Goal: Information Seeking & Learning: Learn about a topic

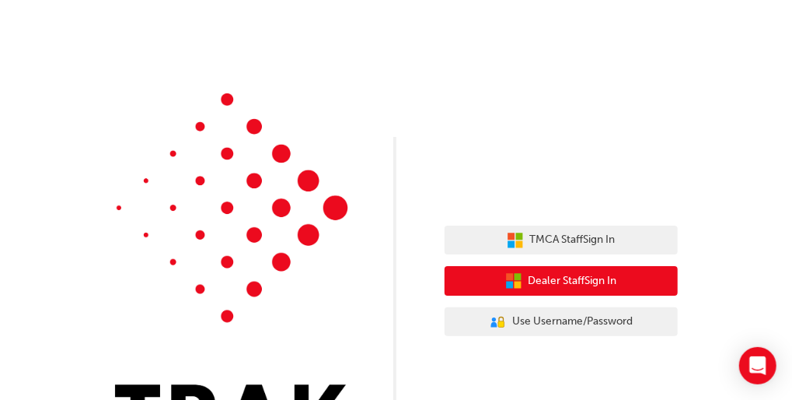
click at [566, 278] on span "Dealer Staff Sign In" at bounding box center [573, 281] width 89 height 18
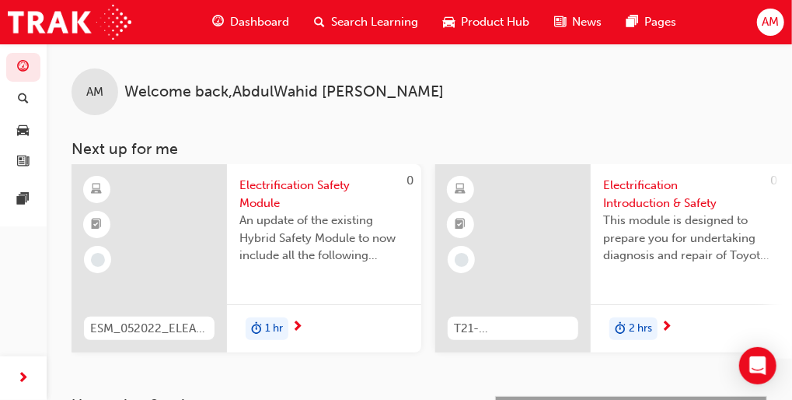
click at [337, 23] on span "Search Learning" at bounding box center [374, 22] width 87 height 18
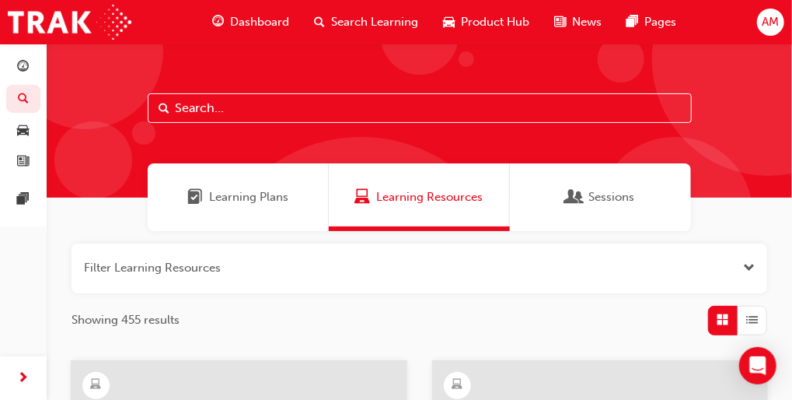
click at [323, 113] on input "text" at bounding box center [420, 108] width 544 height 30
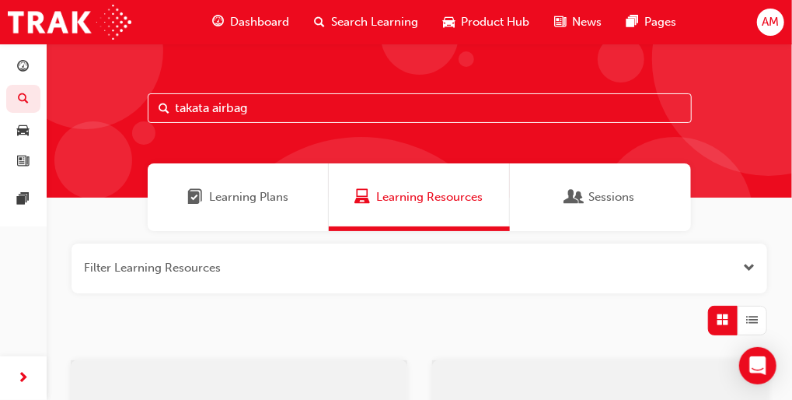
type input "takata airbag"
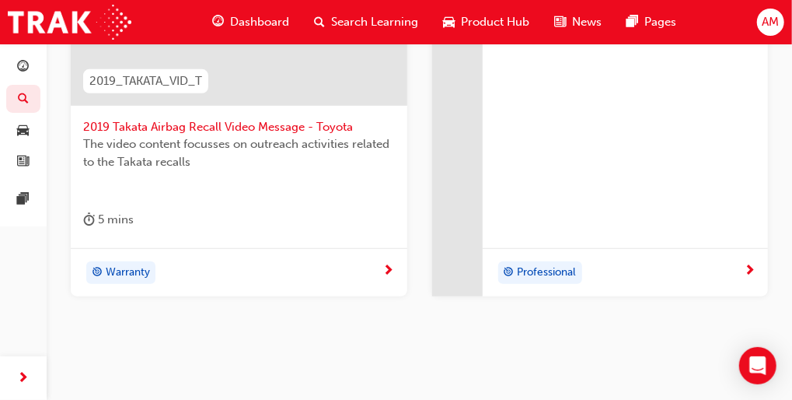
scroll to position [410, 0]
click at [378, 256] on div "Warranty" at bounding box center [239, 271] width 337 height 49
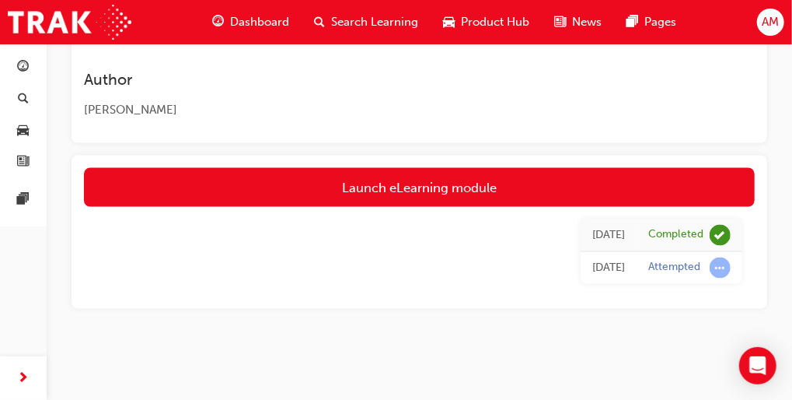
scroll to position [982, 0]
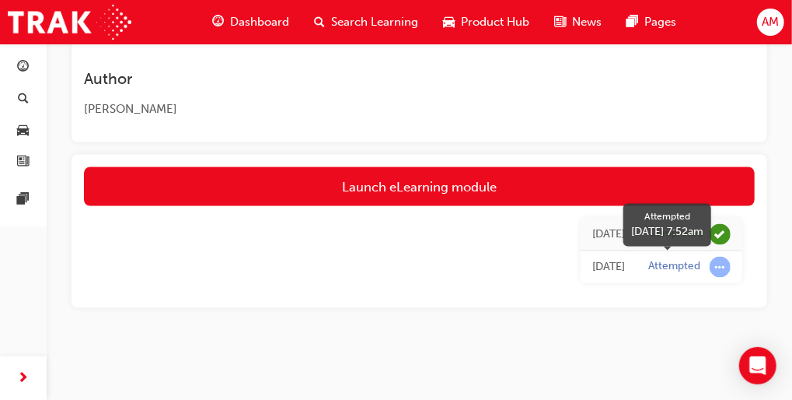
click at [714, 270] on span "learningRecordVerb_ATTEMPT-icon" at bounding box center [720, 267] width 21 height 21
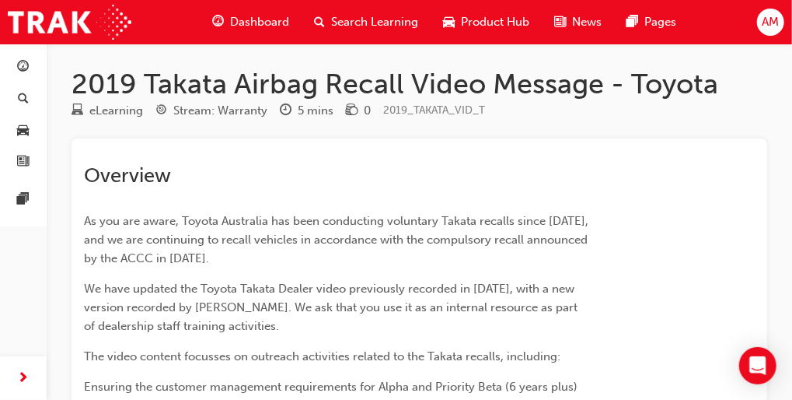
scroll to position [0, 0]
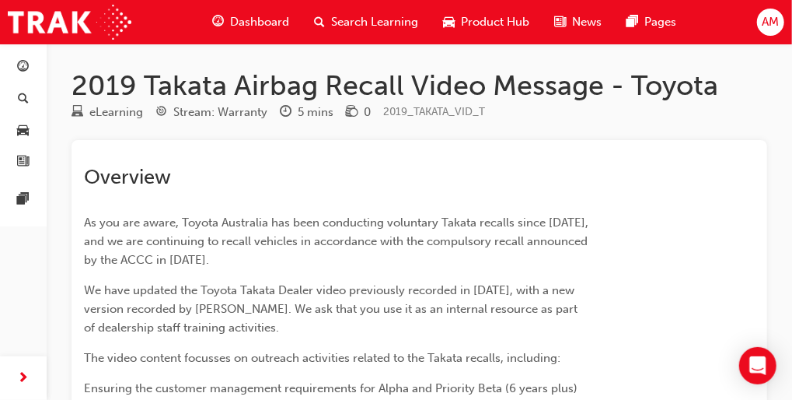
click at [266, 24] on span "Dashboard" at bounding box center [259, 22] width 59 height 18
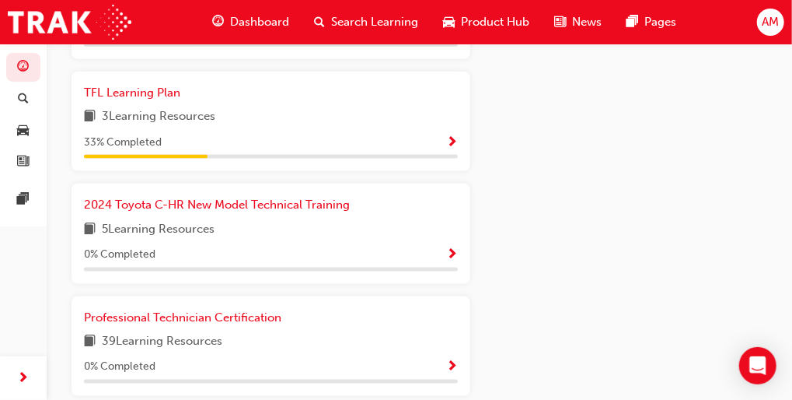
scroll to position [822, 0]
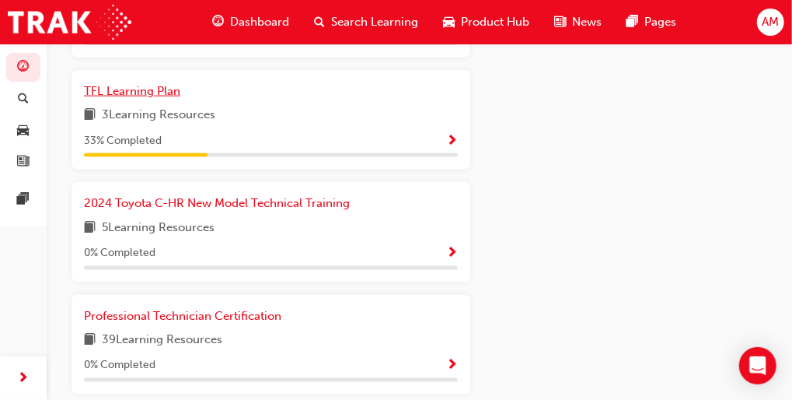
click at [151, 88] on link "TFL Learning Plan" at bounding box center [135, 91] width 103 height 18
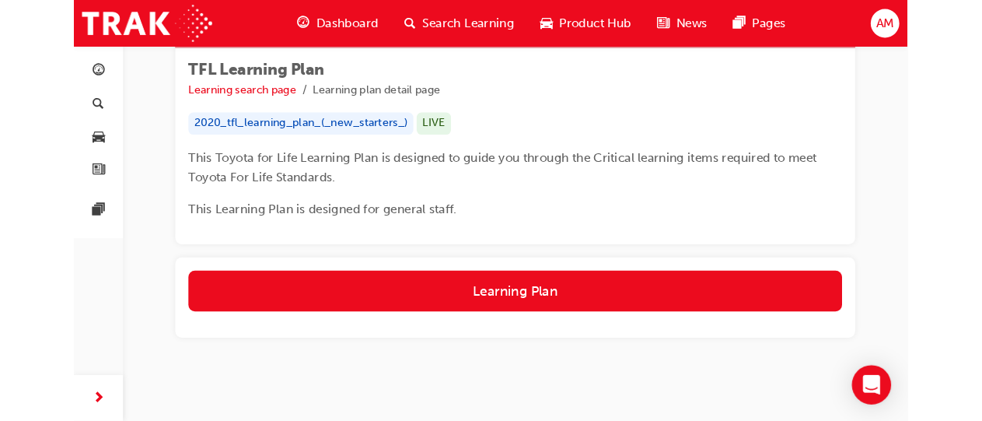
scroll to position [229, 0]
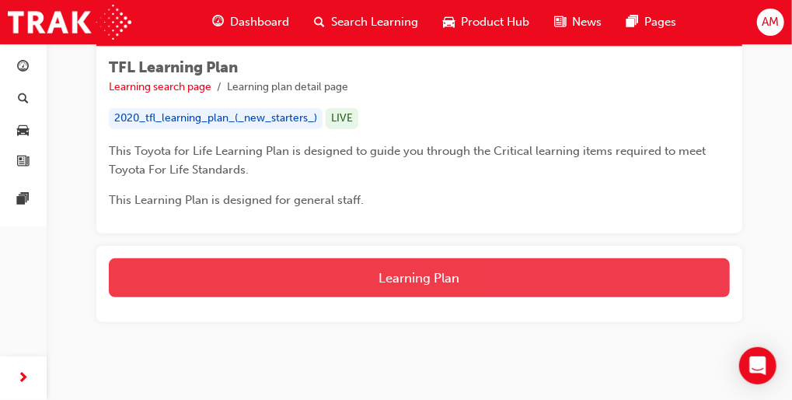
click at [377, 278] on button "Learning Plan" at bounding box center [419, 277] width 621 height 39
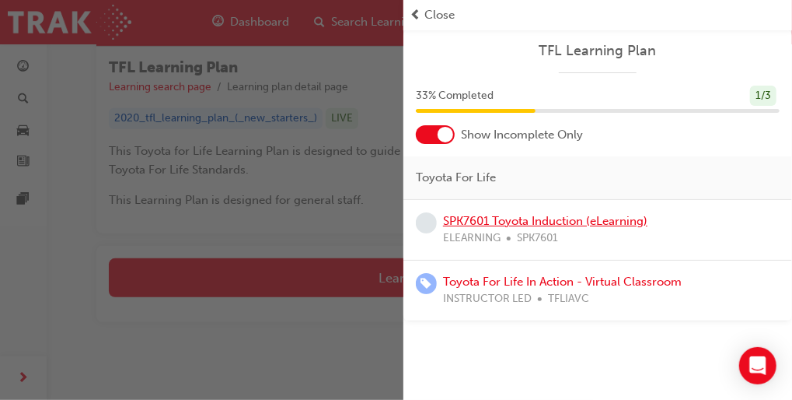
click at [609, 222] on link "SPK7601 Toyota Induction (eLearning)" at bounding box center [545, 221] width 204 height 14
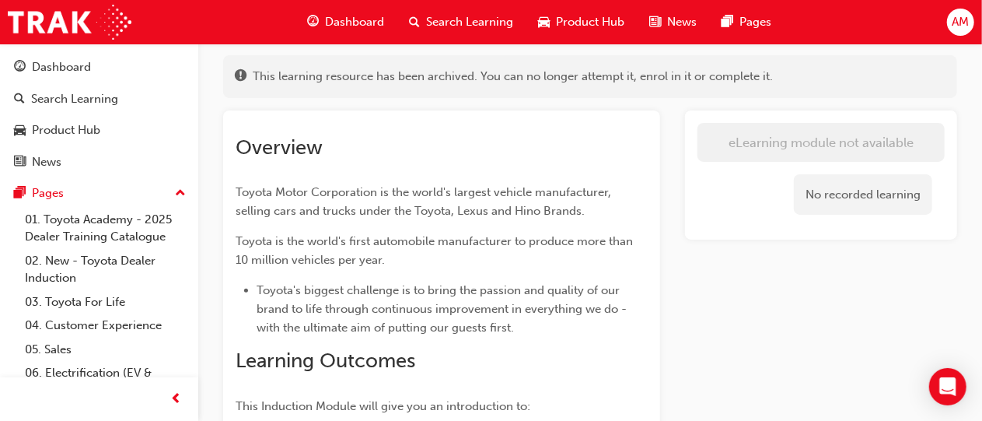
scroll to position [90, 0]
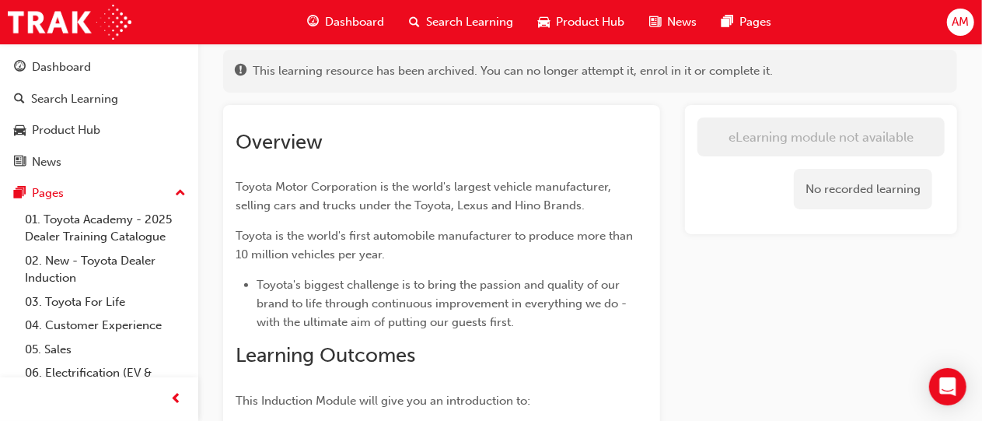
click at [805, 195] on div "No recorded learning" at bounding box center [863, 189] width 138 height 41
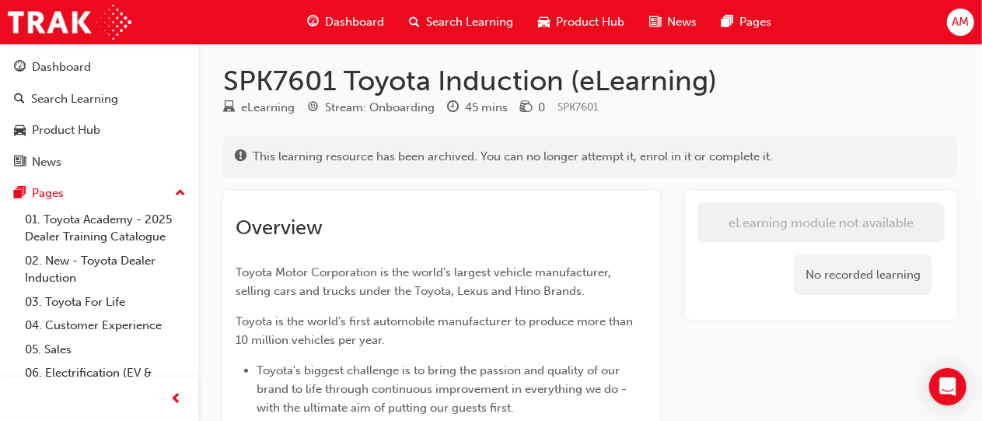
scroll to position [0, 0]
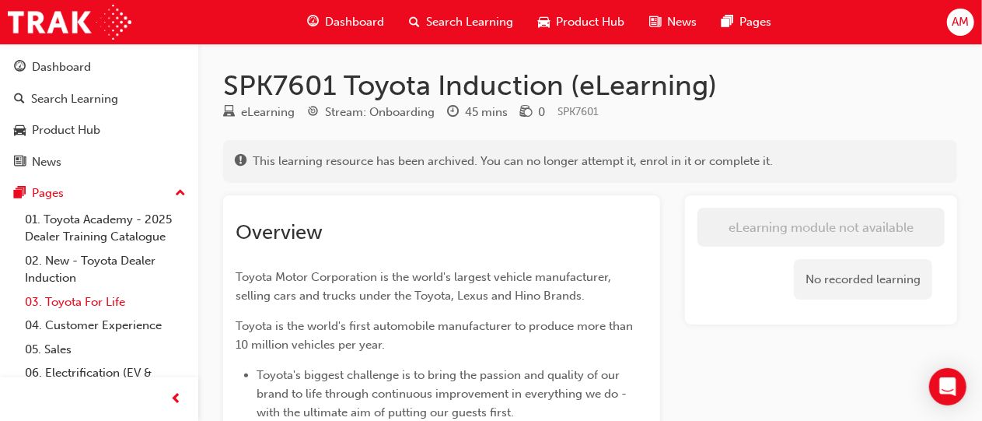
click at [100, 302] on link "03. Toyota For Life" at bounding box center [105, 302] width 173 height 24
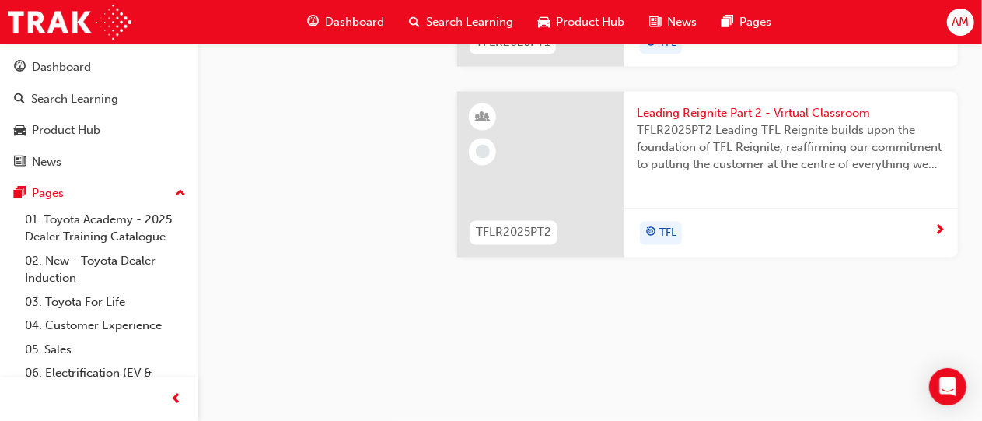
scroll to position [1557, 0]
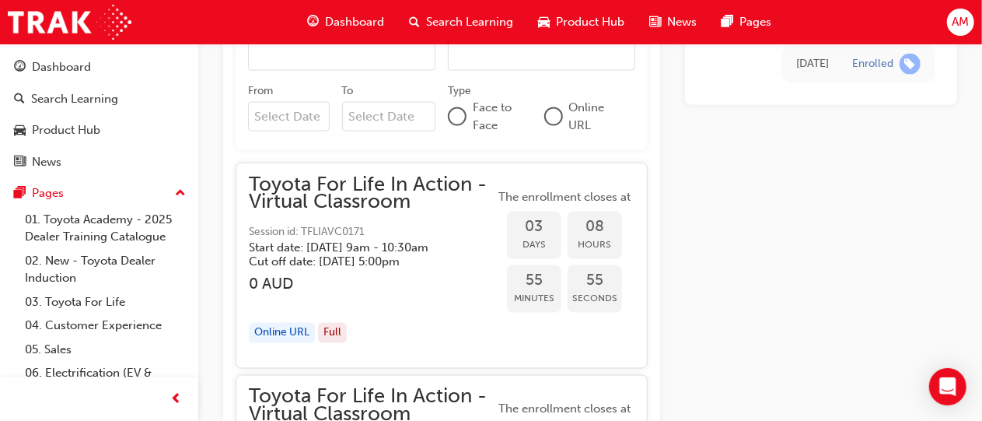
scroll to position [1211, 0]
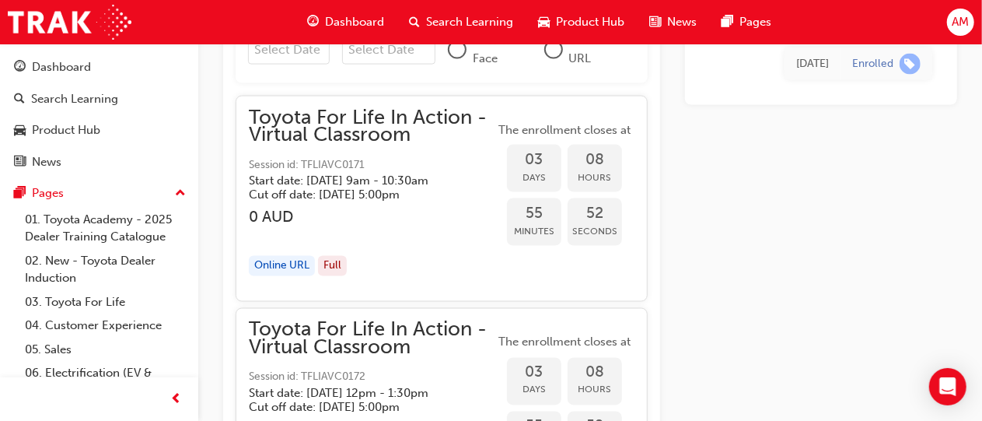
click at [285, 277] on div "Online URL" at bounding box center [282, 266] width 66 height 21
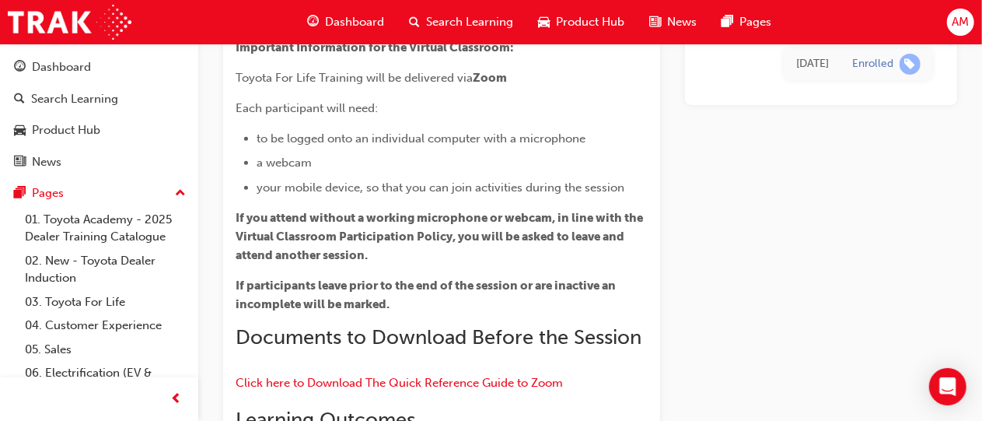
scroll to position [0, 0]
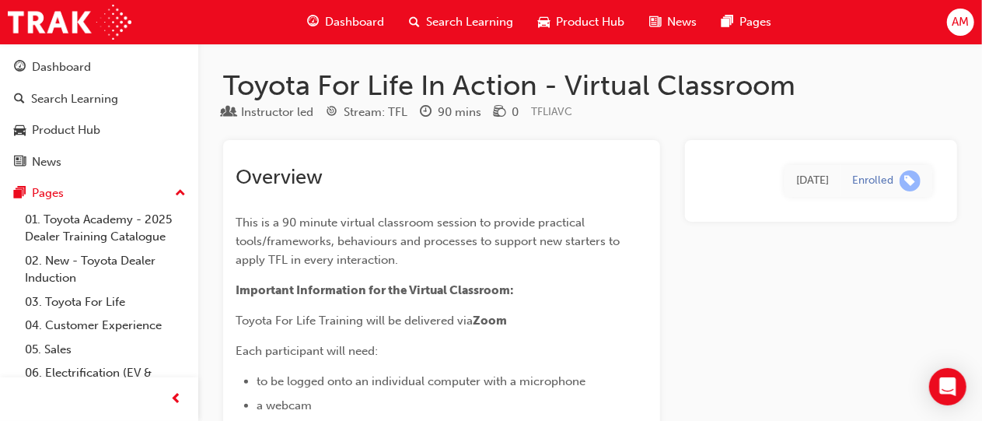
click at [796, 189] on div "Tue 22 Jul 2025" at bounding box center [812, 181] width 33 height 18
click at [805, 181] on span "learningRecordVerb_ENROLL-icon" at bounding box center [909, 180] width 21 height 21
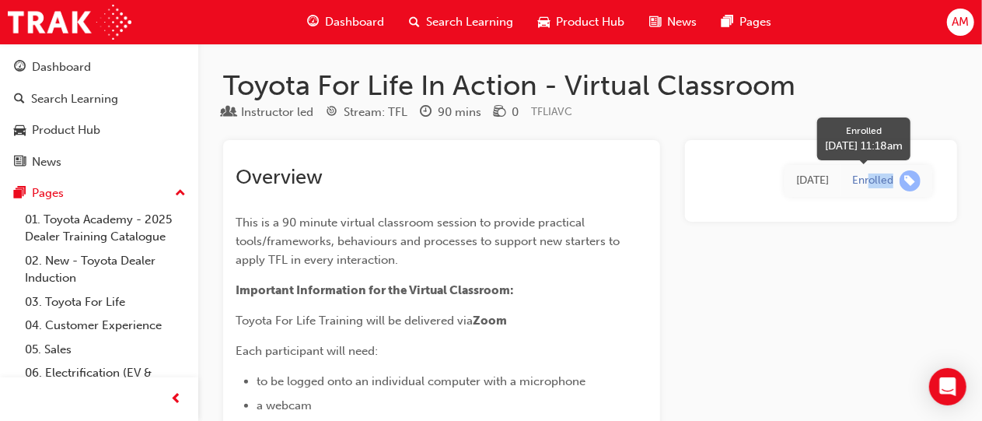
drag, startPoint x: 914, startPoint y: 181, endPoint x: 871, endPoint y: 189, distance: 44.2
click at [805, 189] on div "Enrolled" at bounding box center [886, 180] width 68 height 21
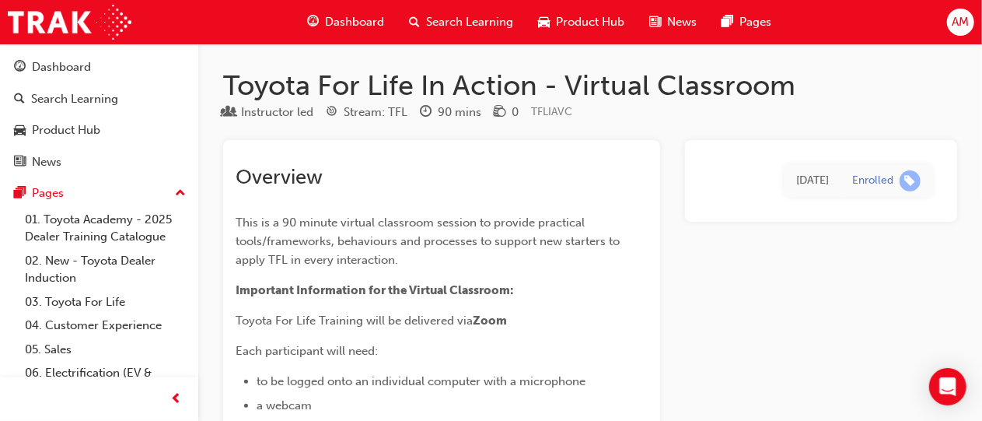
click at [477, 19] on span "Search Learning" at bounding box center [469, 22] width 87 height 18
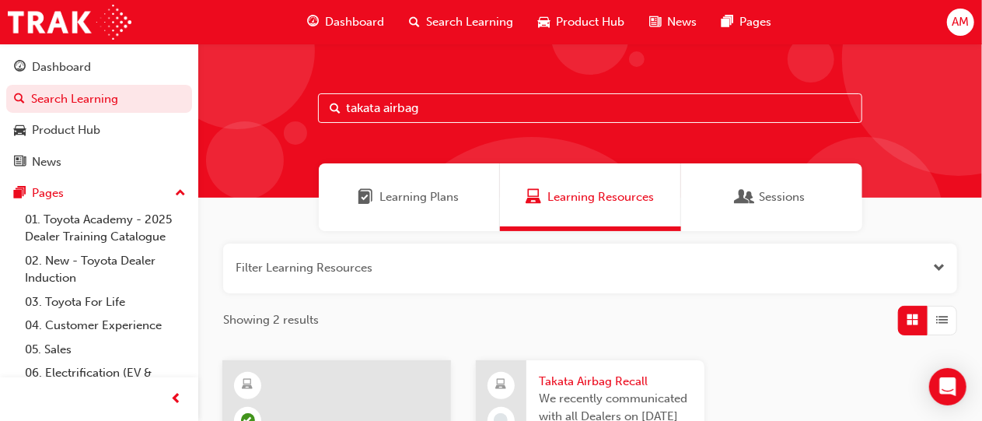
click at [536, 106] on input "takata airbag" at bounding box center [590, 108] width 544 height 30
type input "t"
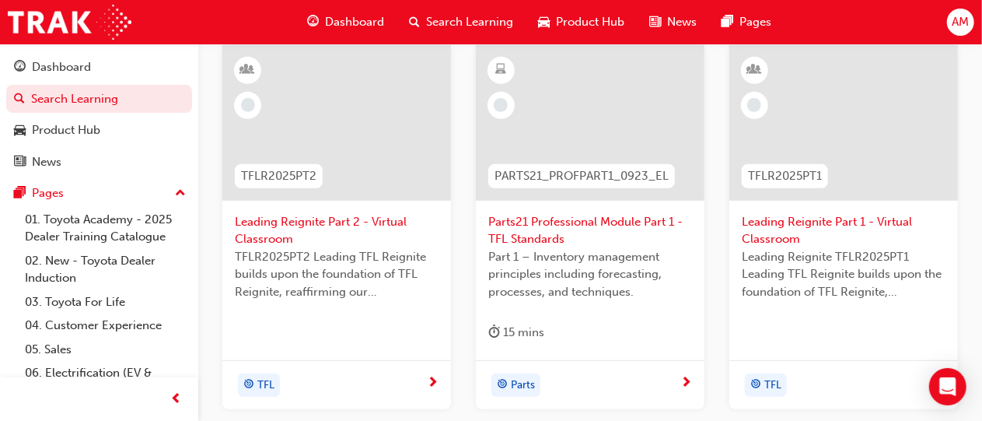
scroll to position [313, 0]
type input "tfl"
click at [596, 139] on div at bounding box center [590, 124] width 229 height 155
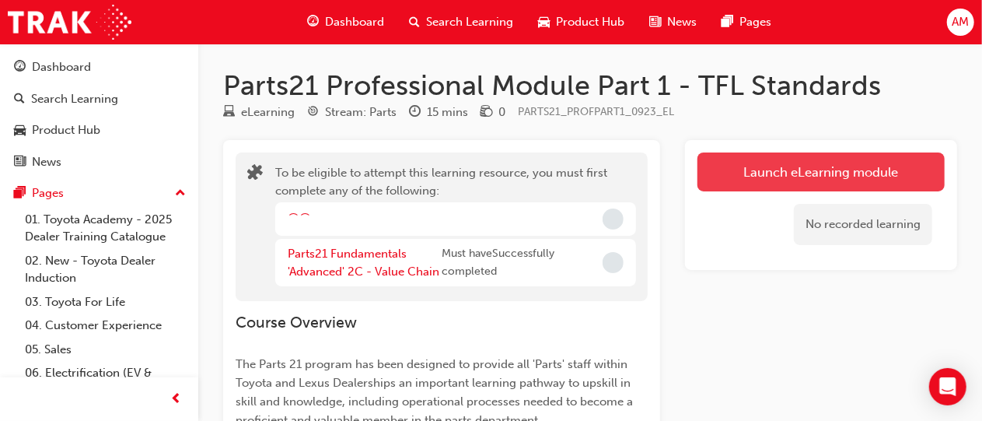
click at [805, 166] on button "Launch eLearning module" at bounding box center [820, 171] width 247 height 39
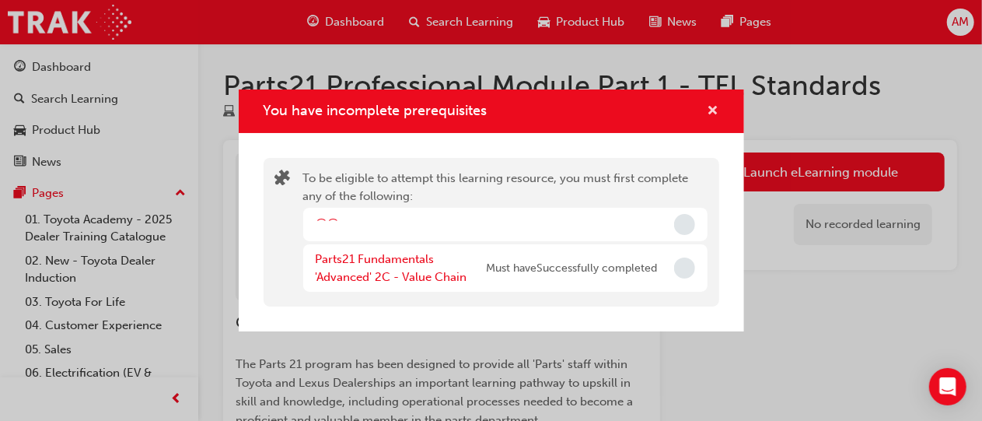
click at [714, 108] on span "cross-icon" at bounding box center [713, 112] width 12 height 14
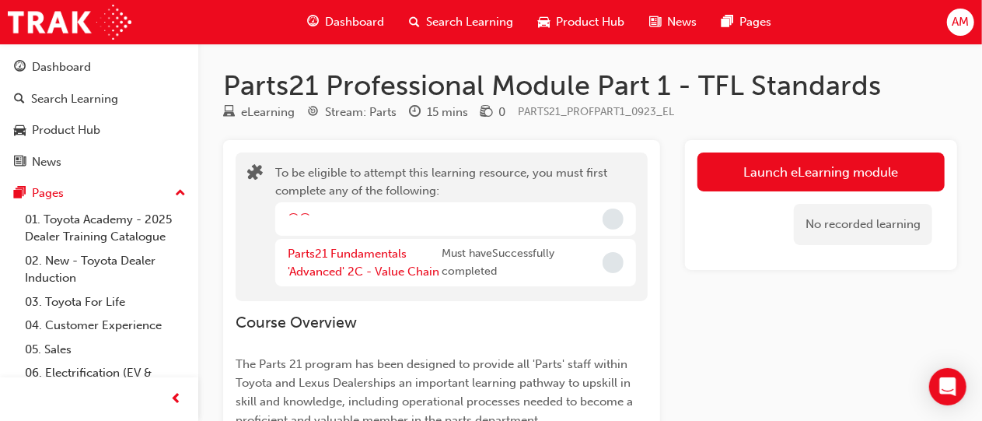
click at [457, 24] on span "Search Learning" at bounding box center [469, 22] width 87 height 18
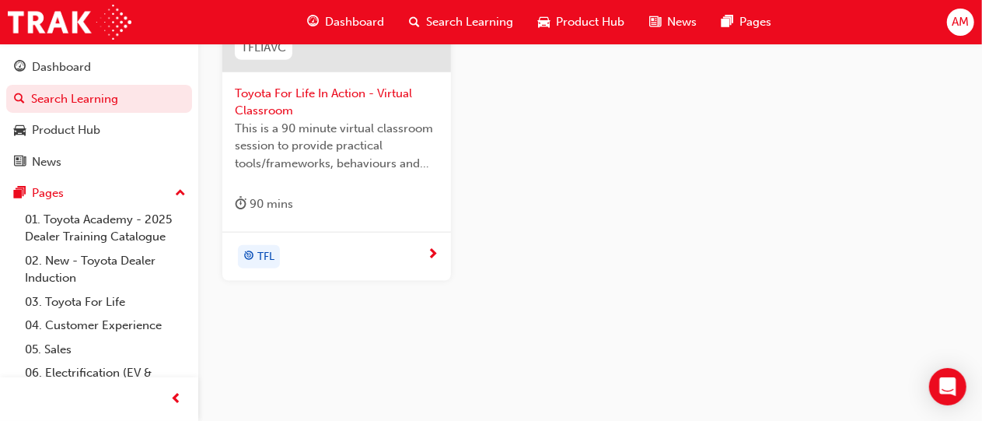
scroll to position [840, 0]
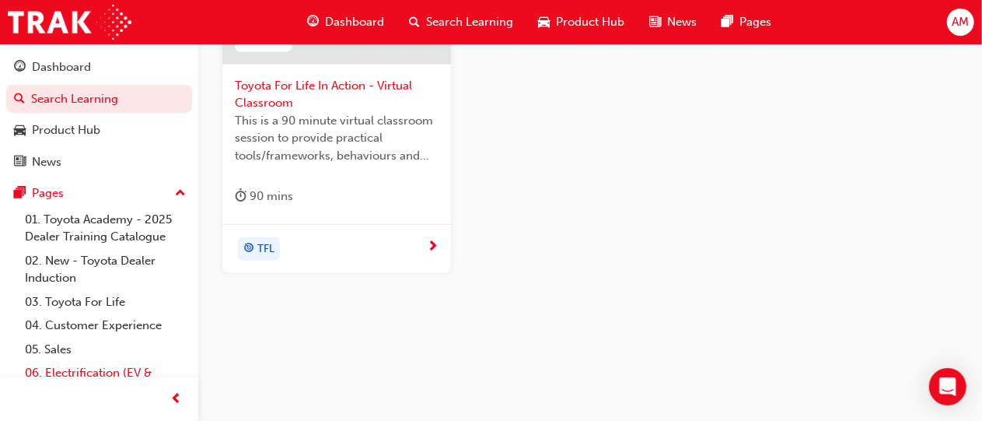
click at [101, 371] on link "06. Electrification (EV & Hybrid)" at bounding box center [105, 381] width 173 height 41
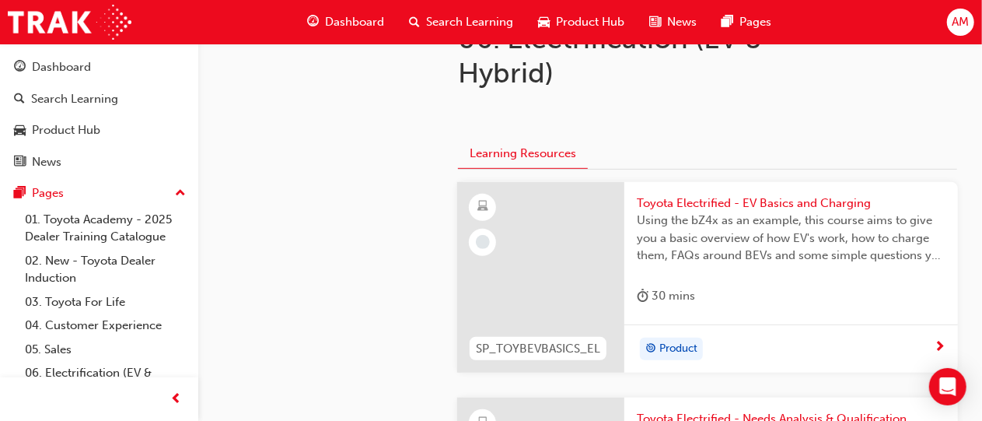
scroll to position [307, 0]
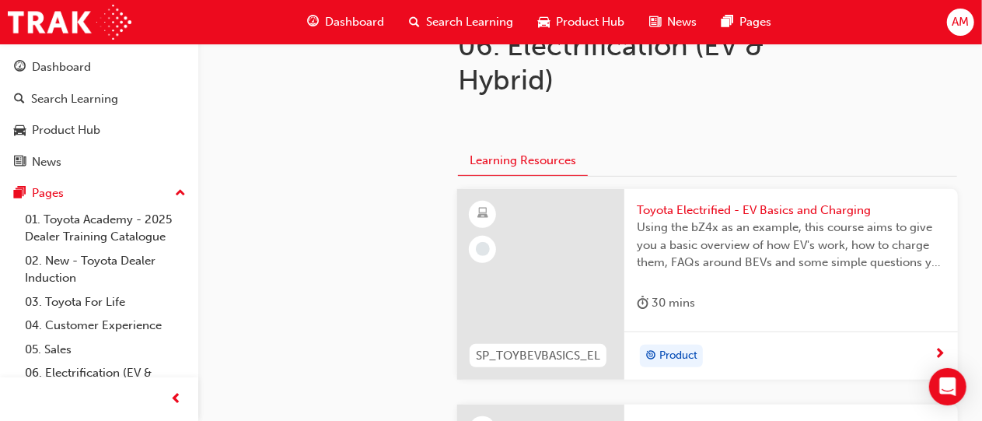
click at [564, 261] on div at bounding box center [540, 284] width 167 height 191
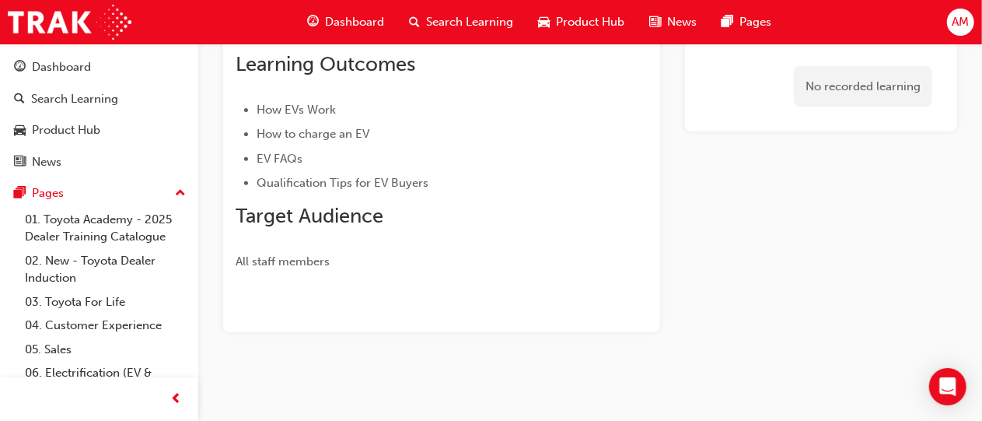
scroll to position [229, 0]
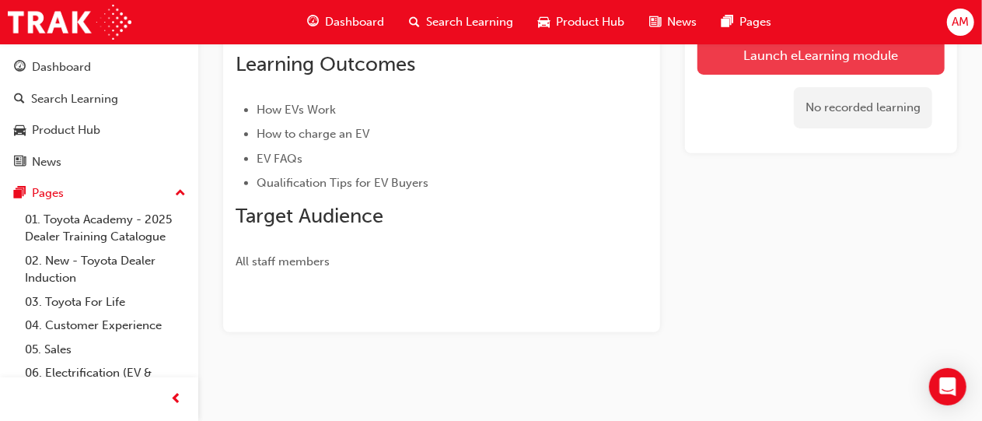
click at [805, 46] on link "Launch eLearning module" at bounding box center [820, 55] width 247 height 39
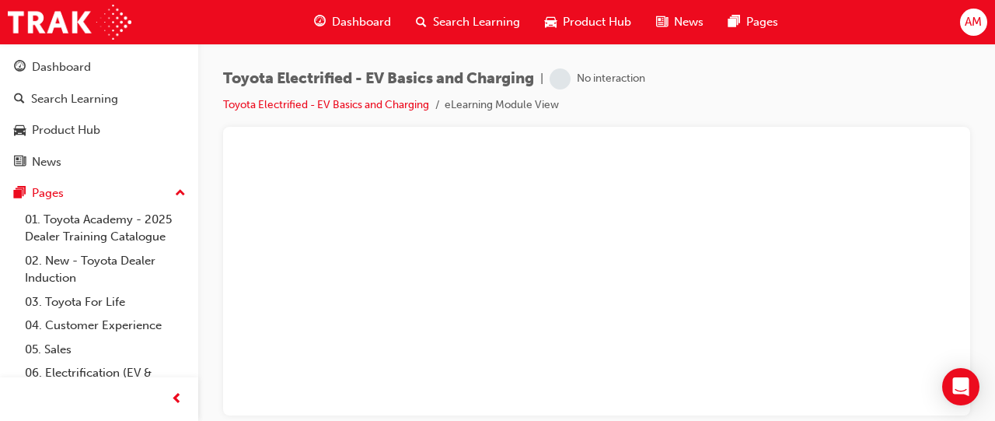
click at [805, 176] on div at bounding box center [596, 271] width 747 height 288
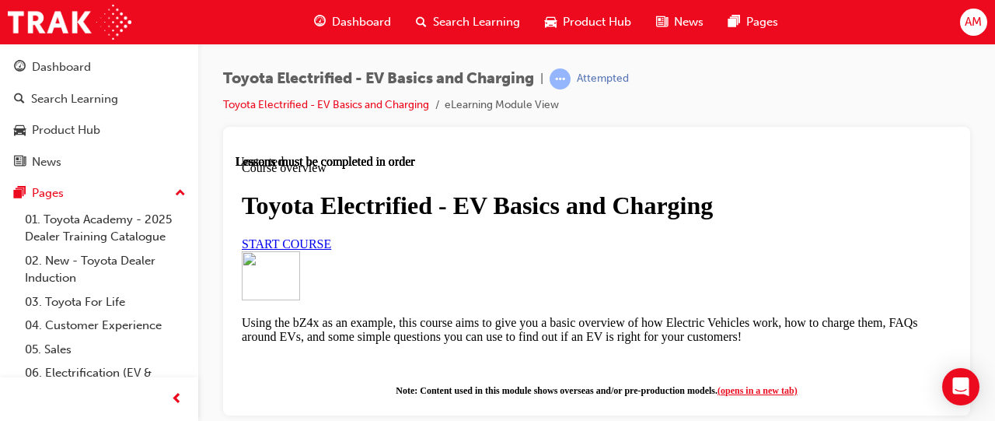
scroll to position [235, 0]
click at [329, 236] on link "START COURSE" at bounding box center [286, 242] width 89 height 13
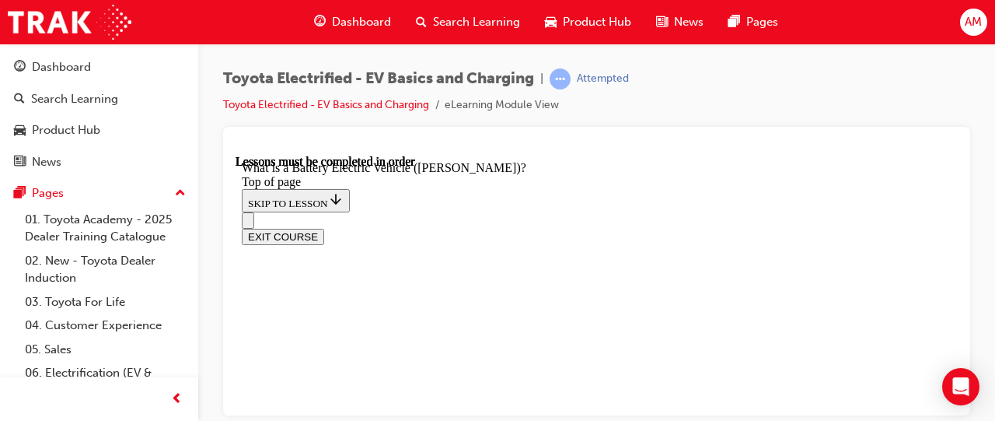
scroll to position [1887, 0]
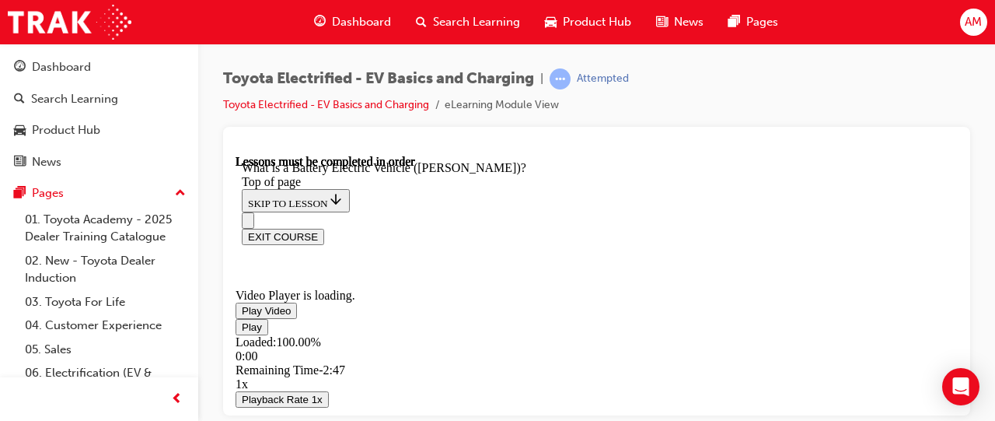
scroll to position [1885, 0]
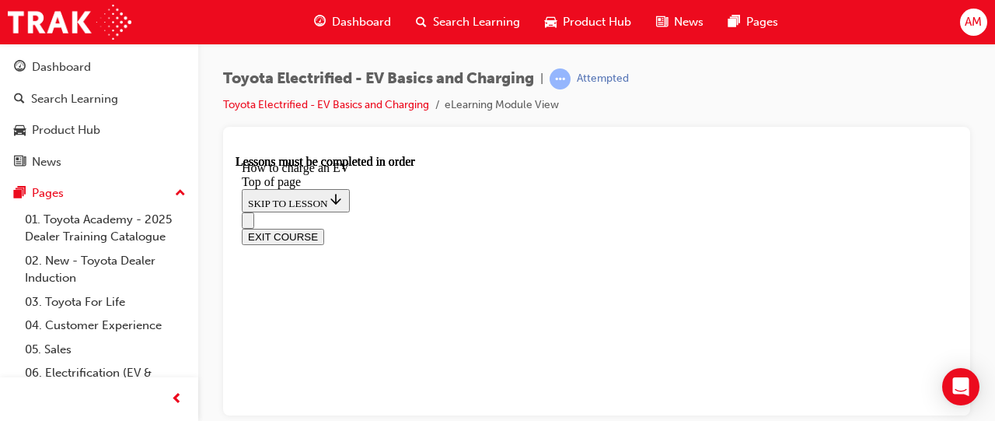
scroll to position [93, 0]
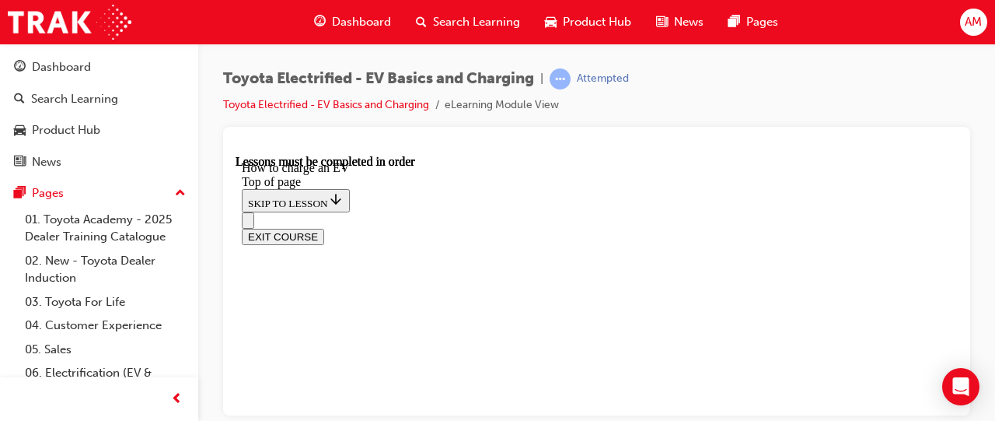
scroll to position [4642, 0]
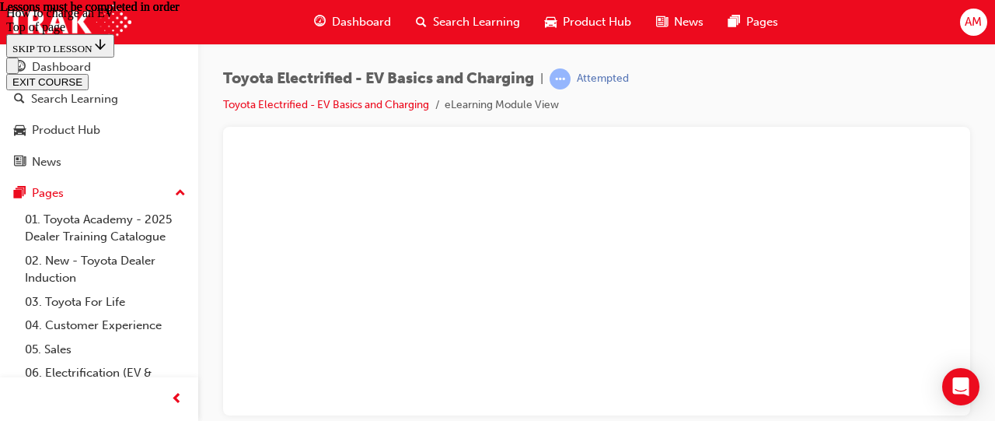
scroll to position [5497, 0]
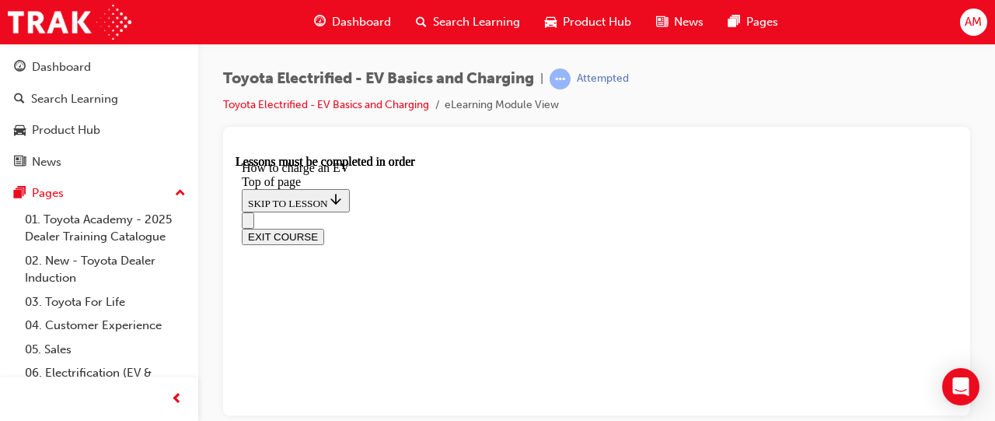
scroll to position [6146, 0]
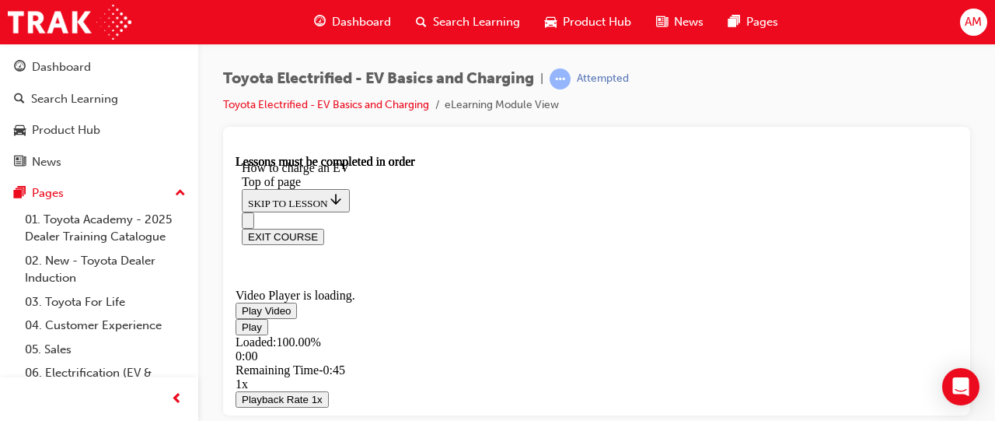
scroll to position [6815, 0]
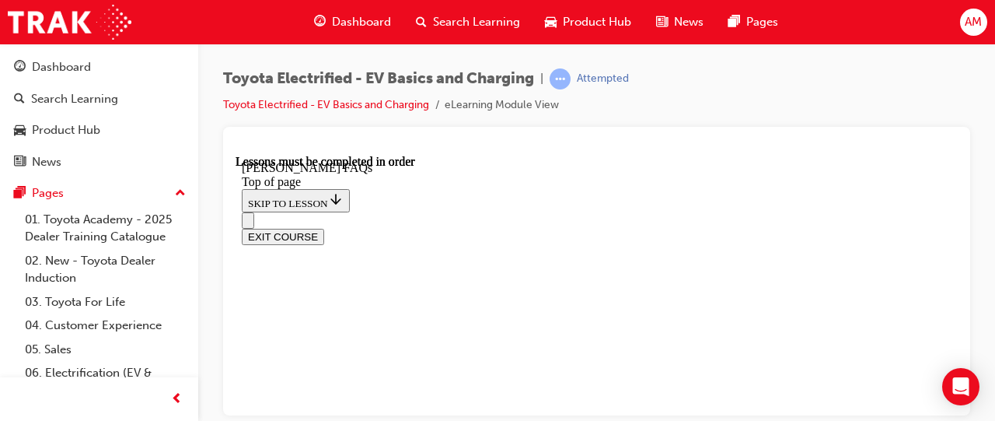
scroll to position [833, 0]
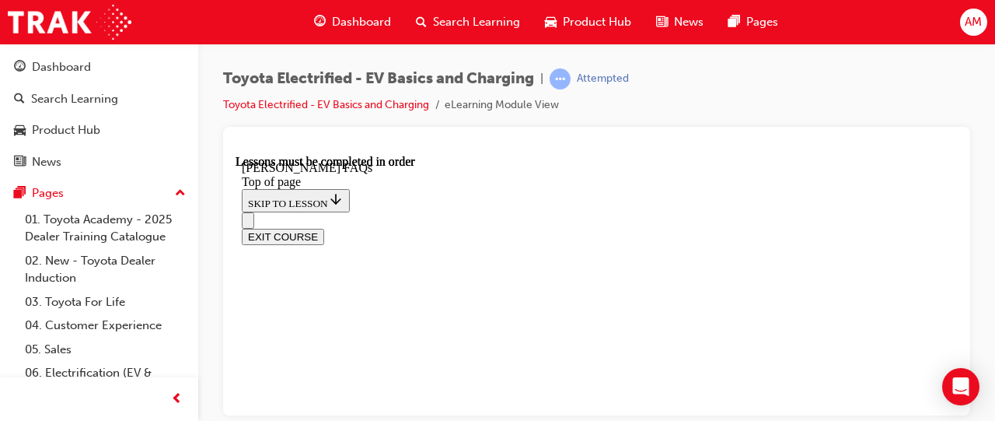
scroll to position [2248, 0]
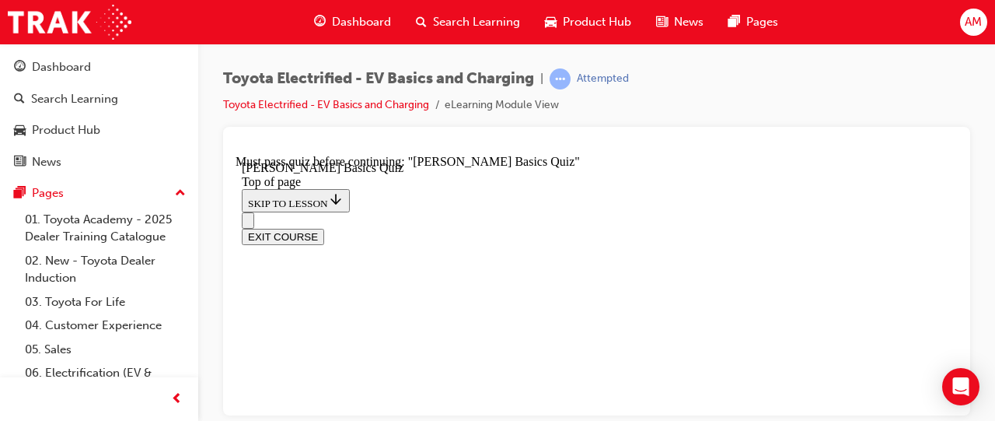
scroll to position [287, 0]
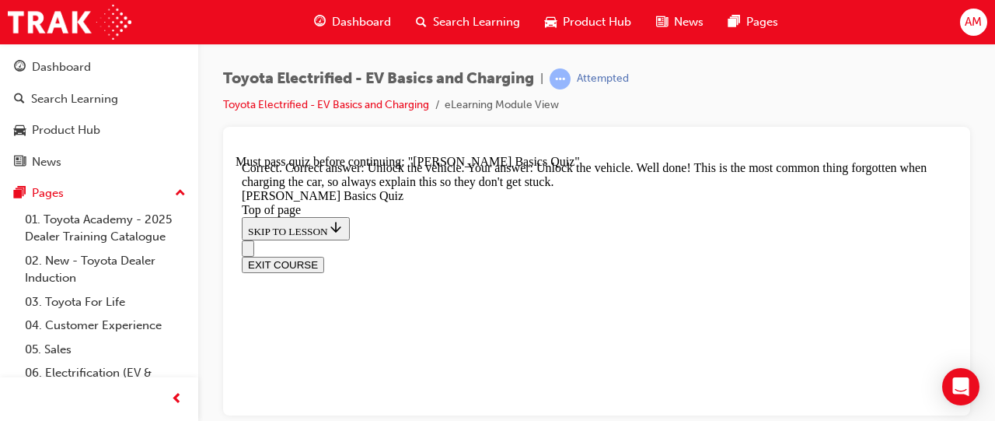
scroll to position [792, 0]
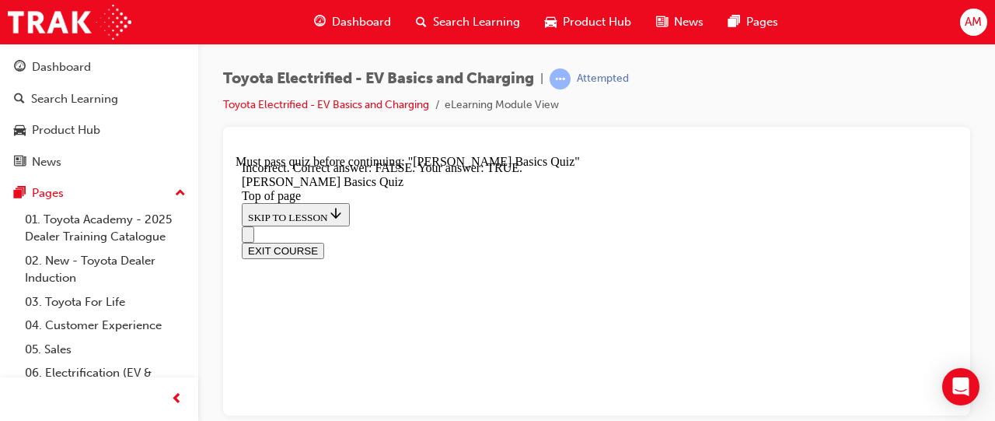
scroll to position [340, 0]
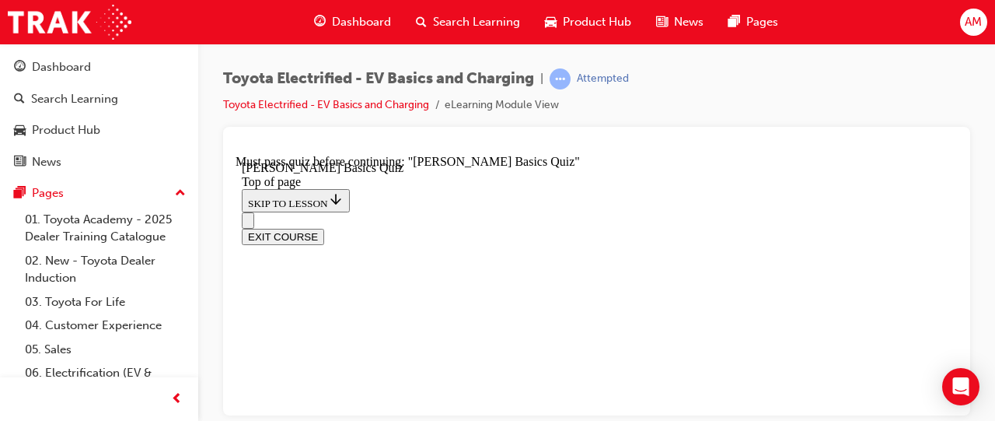
scroll to position [299, 0]
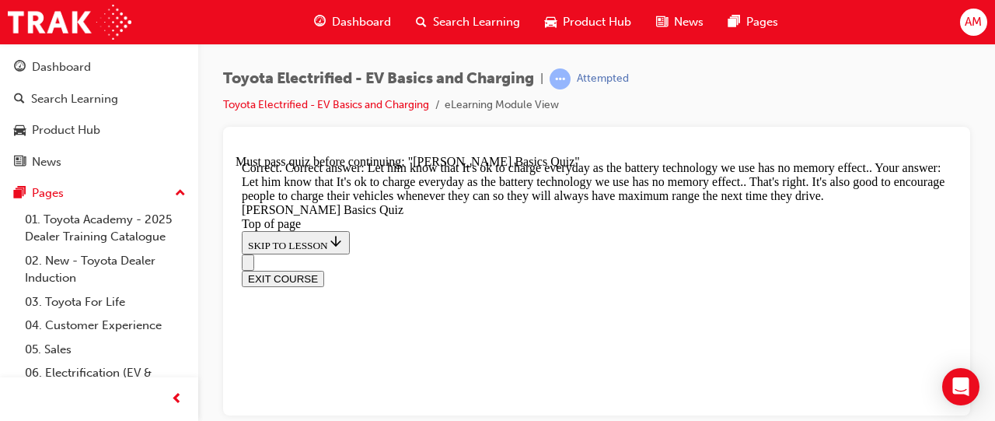
scroll to position [628, 0]
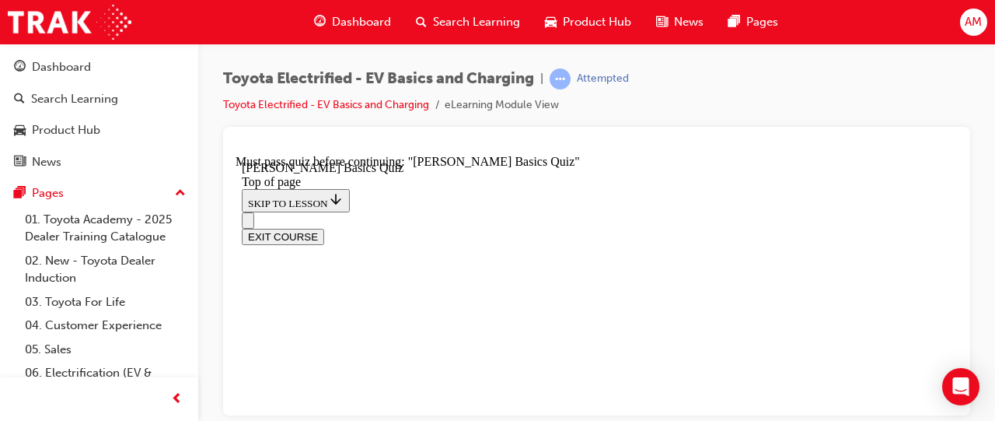
scroll to position [224, 0]
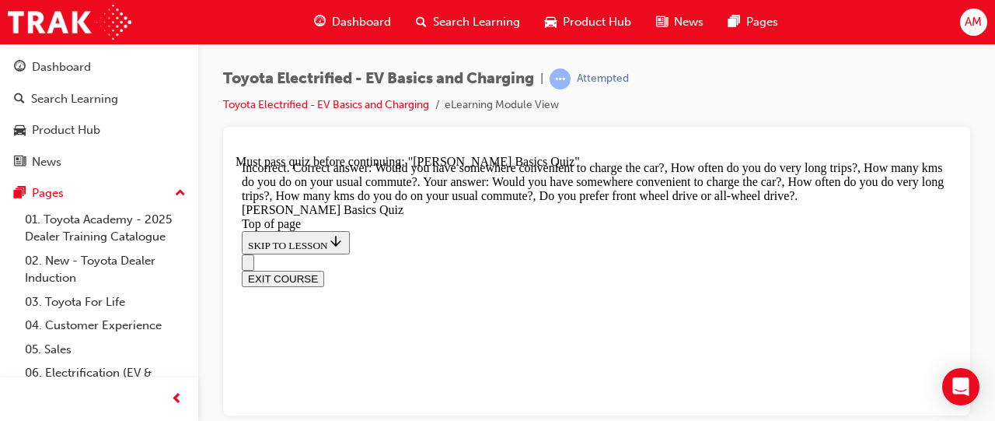
scroll to position [609, 0]
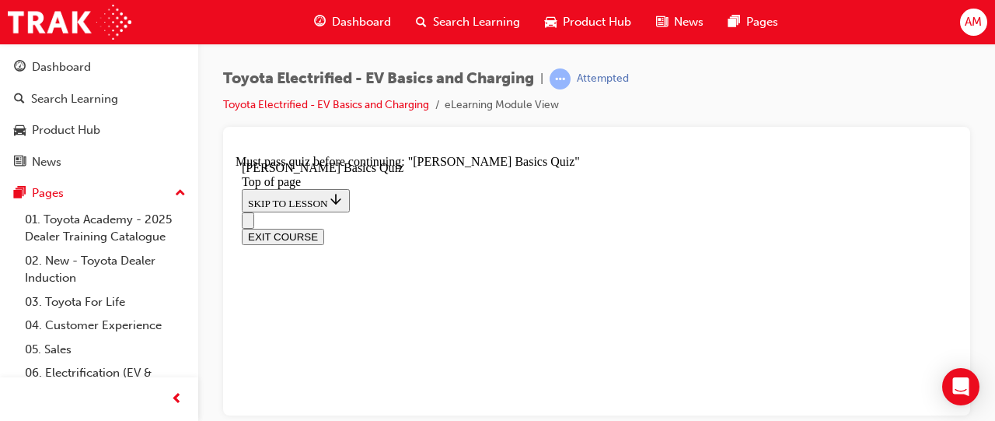
scroll to position [249, 0]
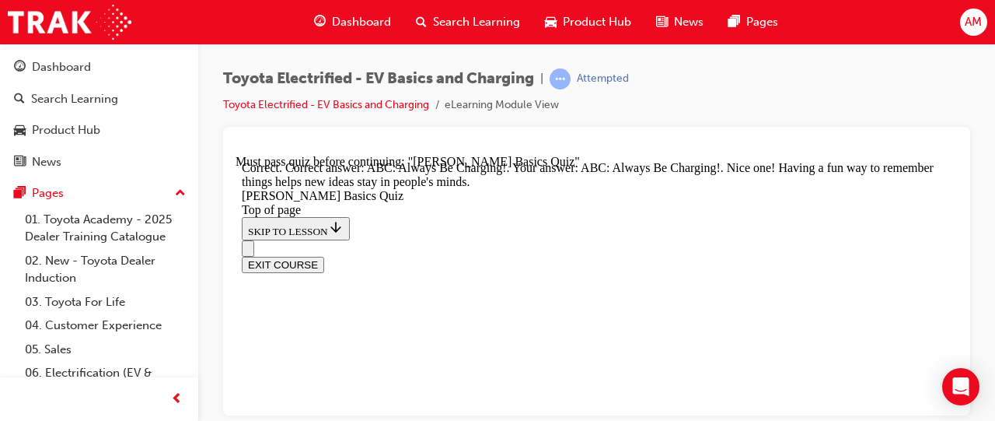
scroll to position [614, 0]
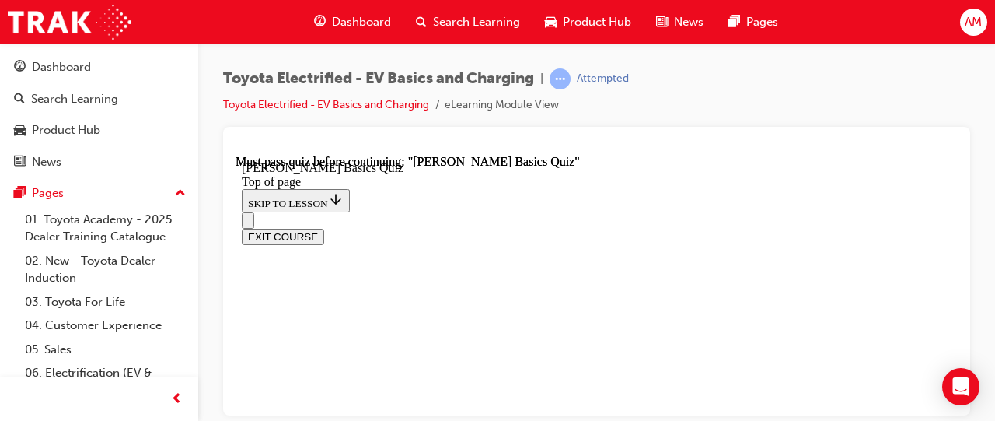
scroll to position [580, 0]
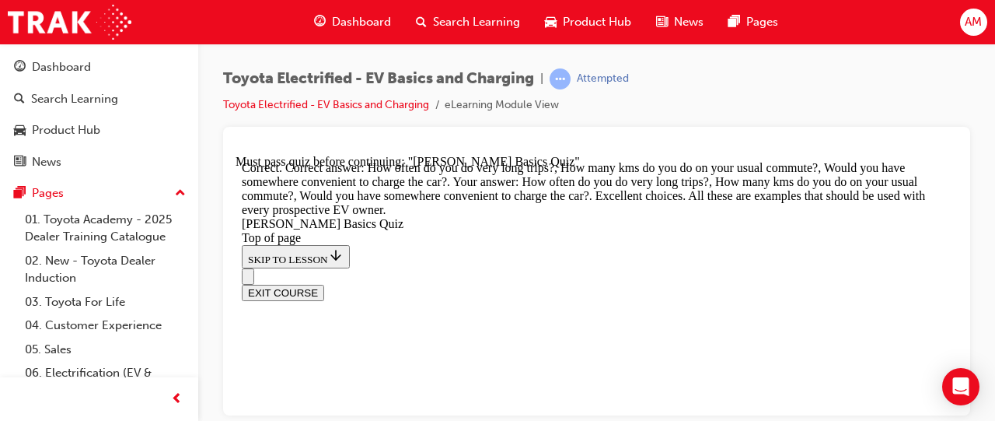
scroll to position [718, 0]
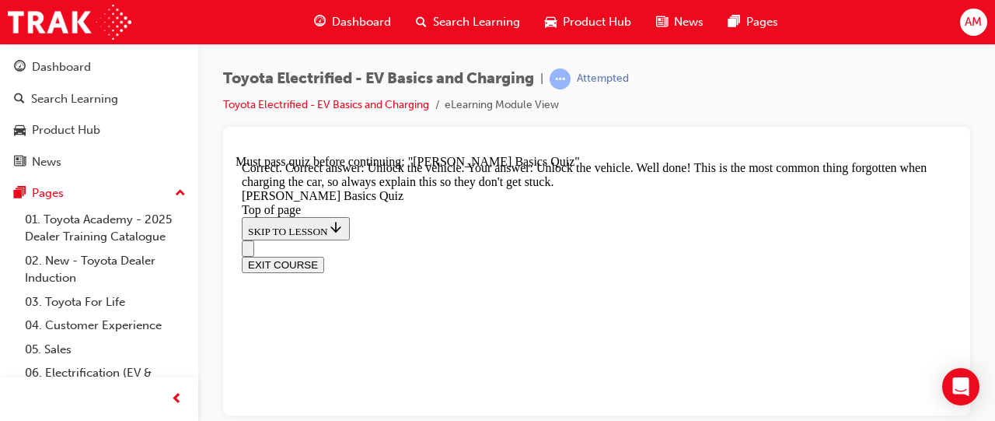
scroll to position [792, 0]
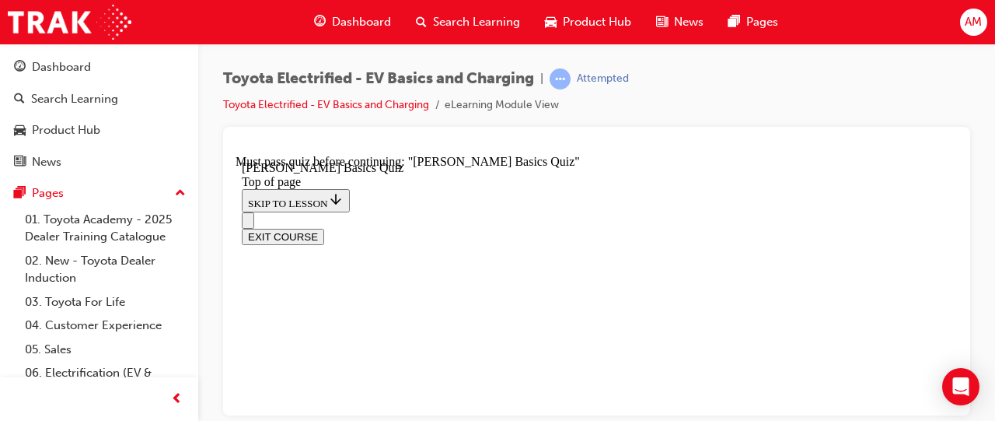
scroll to position [285, 0]
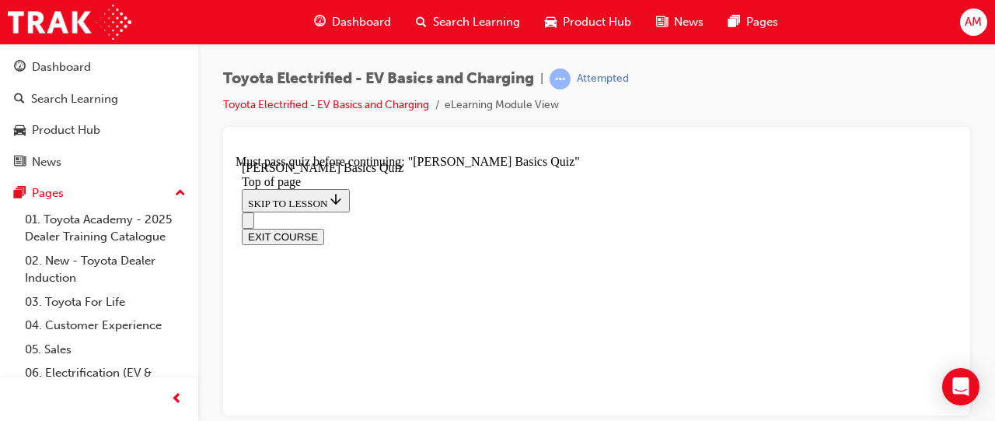
scroll to position [341, 0]
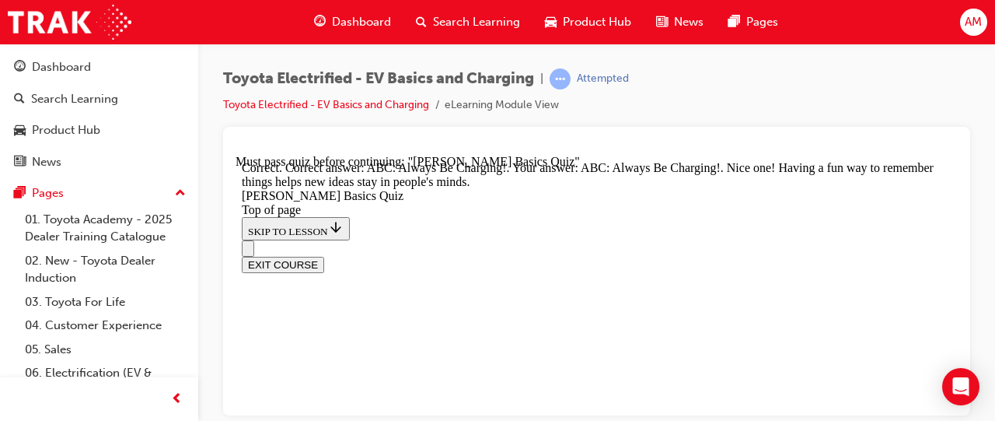
scroll to position [614, 0]
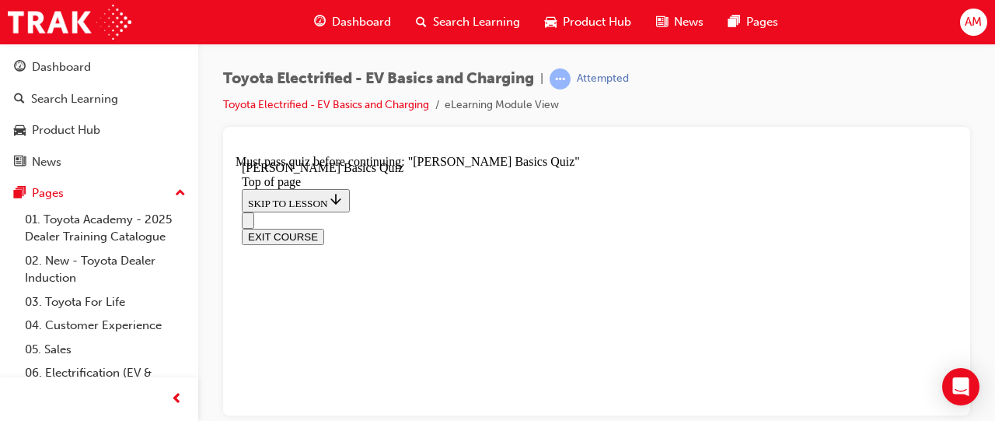
scroll to position [191, 0]
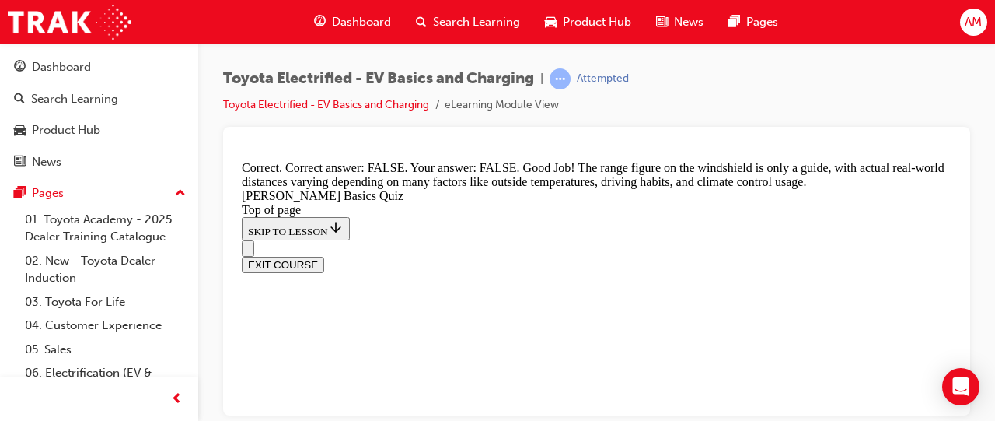
scroll to position [589, 0]
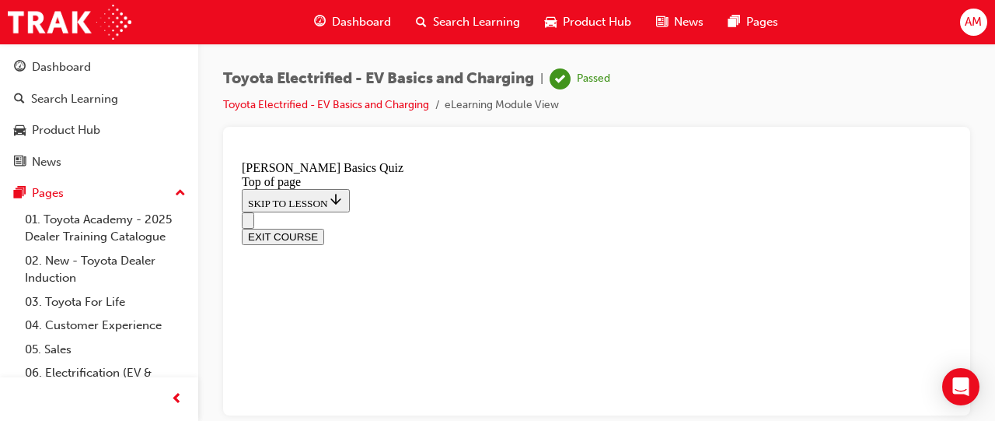
scroll to position [572, 0]
click at [324, 228] on button "EXIT COURSE" at bounding box center [283, 236] width 82 height 16
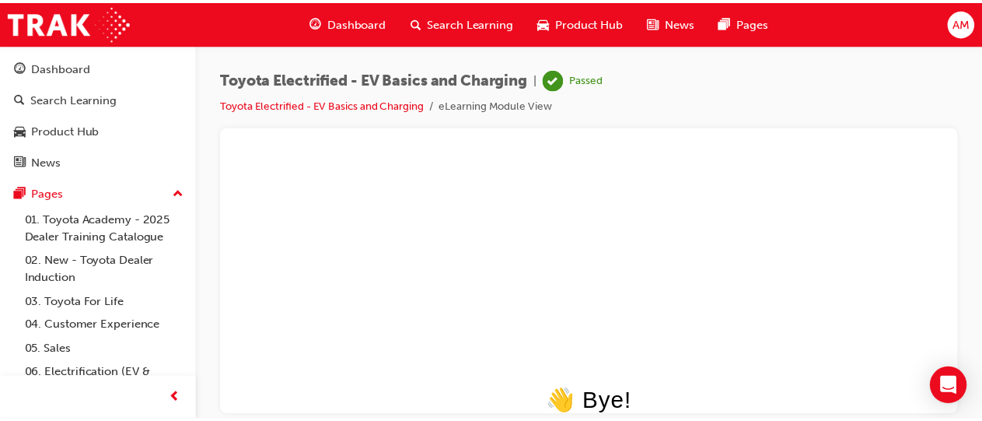
scroll to position [0, 0]
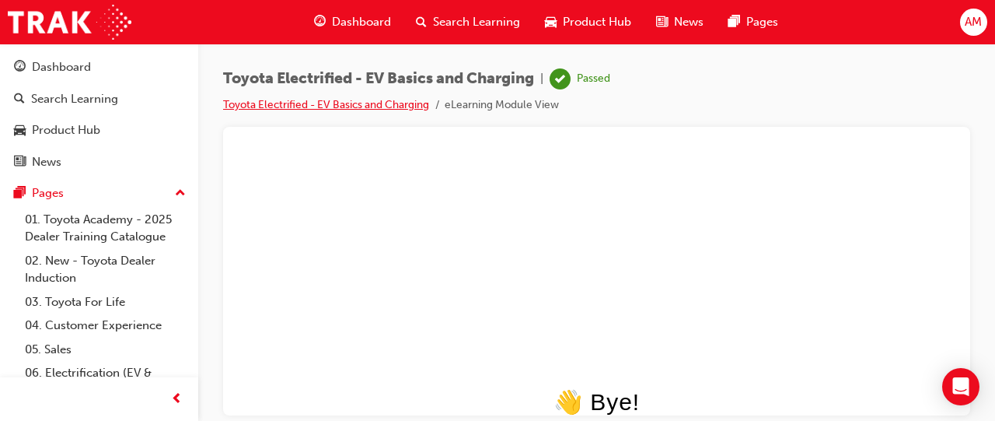
click at [396, 99] on link "Toyota Electrified - EV Basics and Charging" at bounding box center [326, 104] width 206 height 13
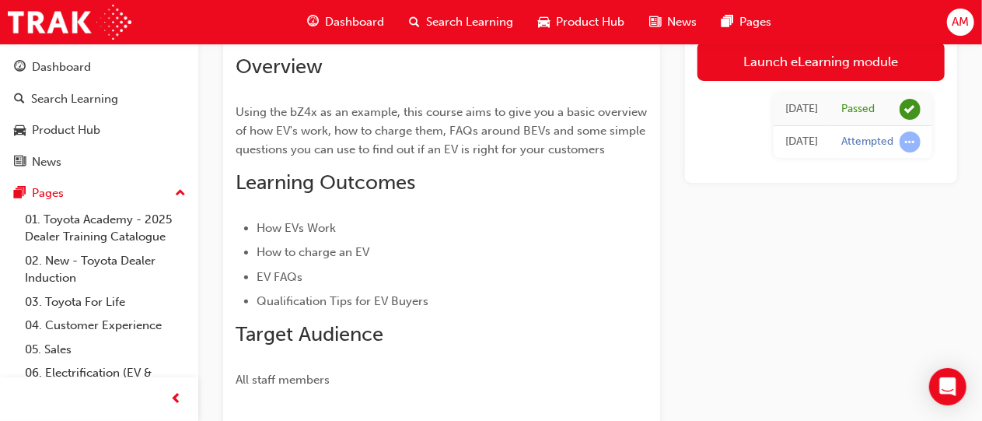
scroll to position [82, 0]
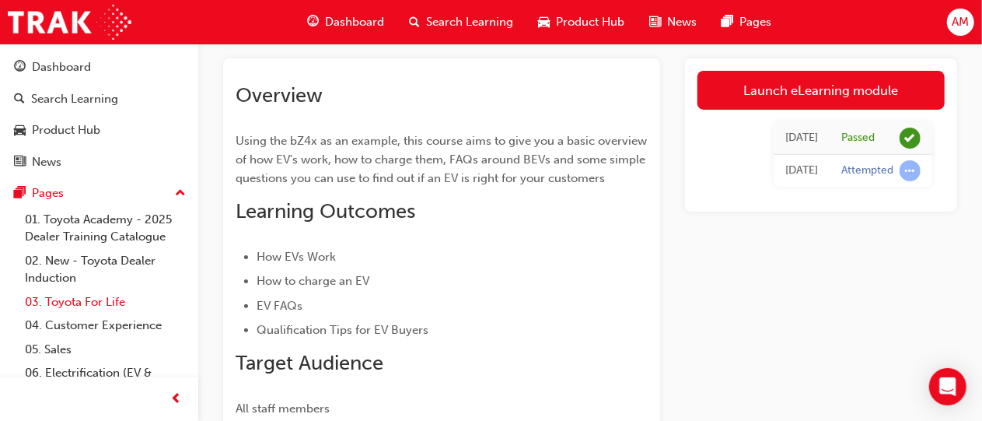
click at [124, 297] on link "03. Toyota For Life" at bounding box center [105, 302] width 173 height 24
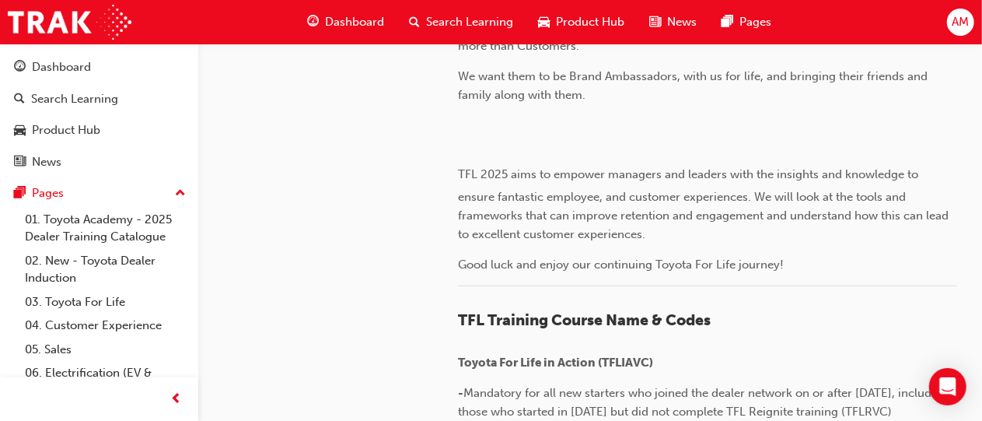
scroll to position [419, 0]
click at [155, 368] on link "06. Electrification (EV & Hybrid)" at bounding box center [105, 381] width 173 height 41
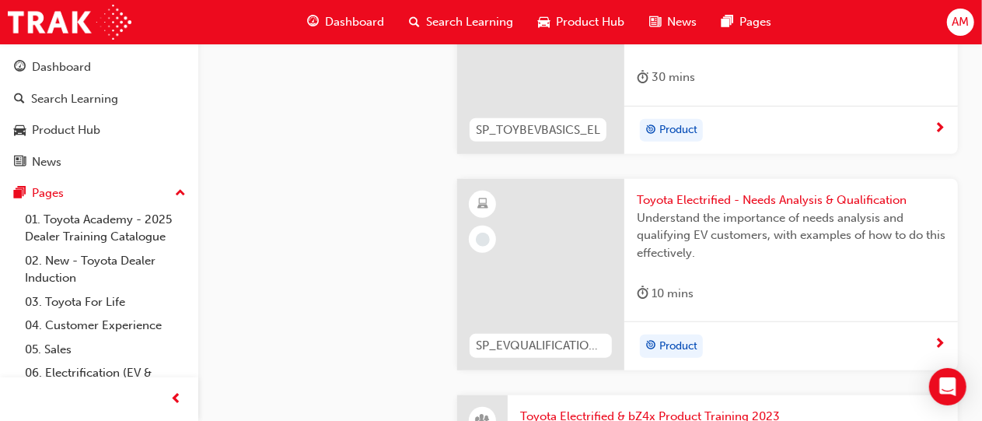
scroll to position [535, 0]
click at [574, 234] on div at bounding box center [540, 271] width 167 height 191
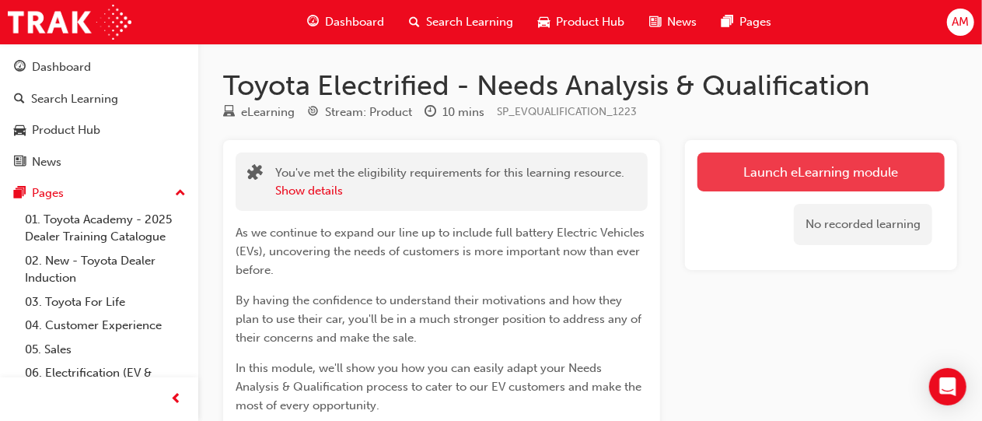
click at [749, 176] on link "Launch eLearning module" at bounding box center [820, 171] width 247 height 39
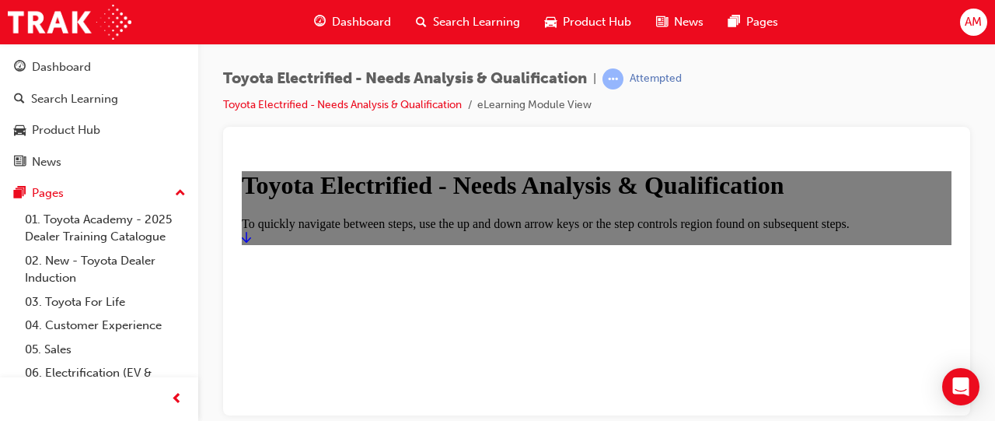
click at [251, 242] on icon "Start" at bounding box center [246, 236] width 9 height 11
